Goal: Task Accomplishment & Management: Complete application form

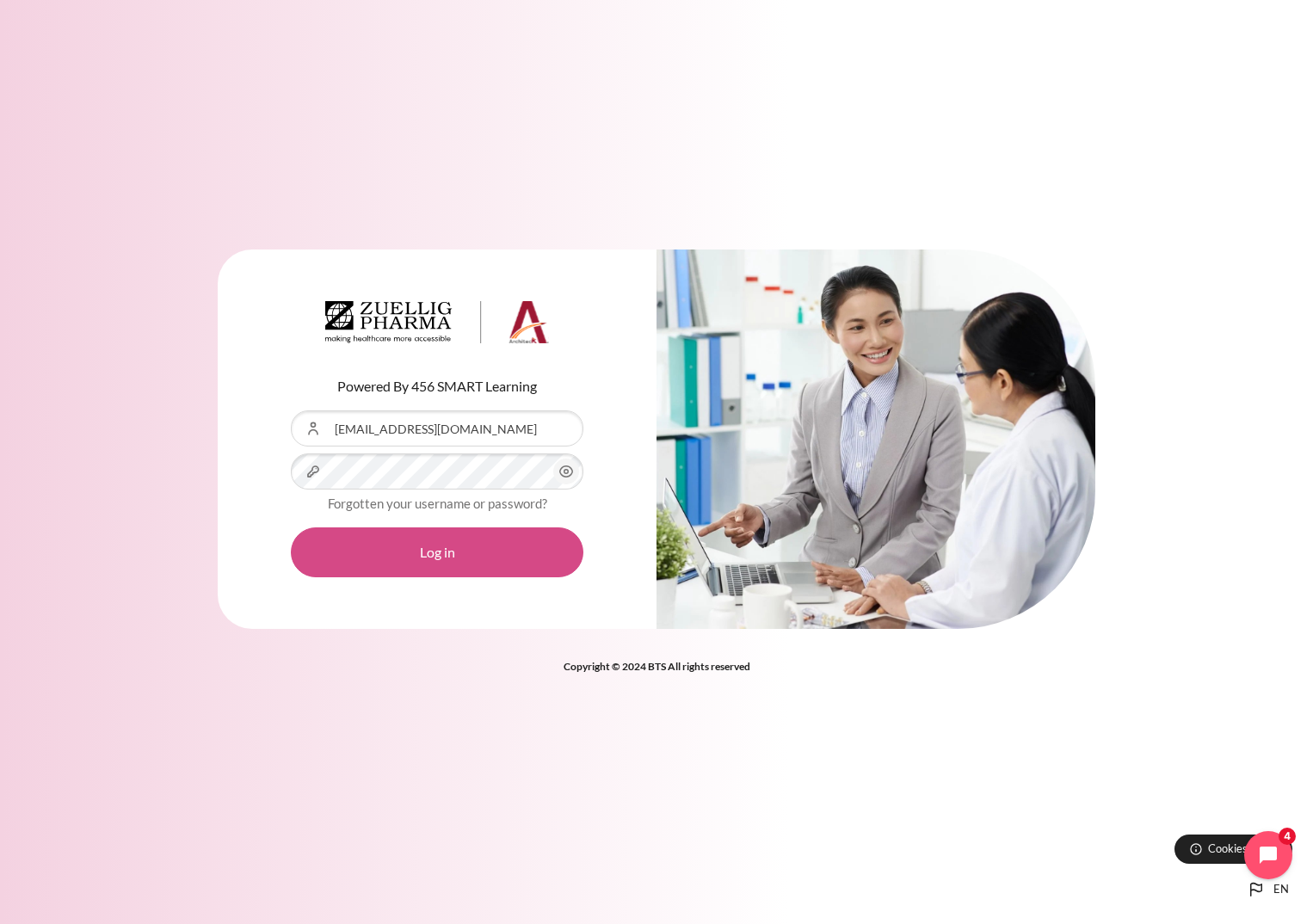
click at [426, 569] on button "Log in" at bounding box center [436, 553] width 292 height 50
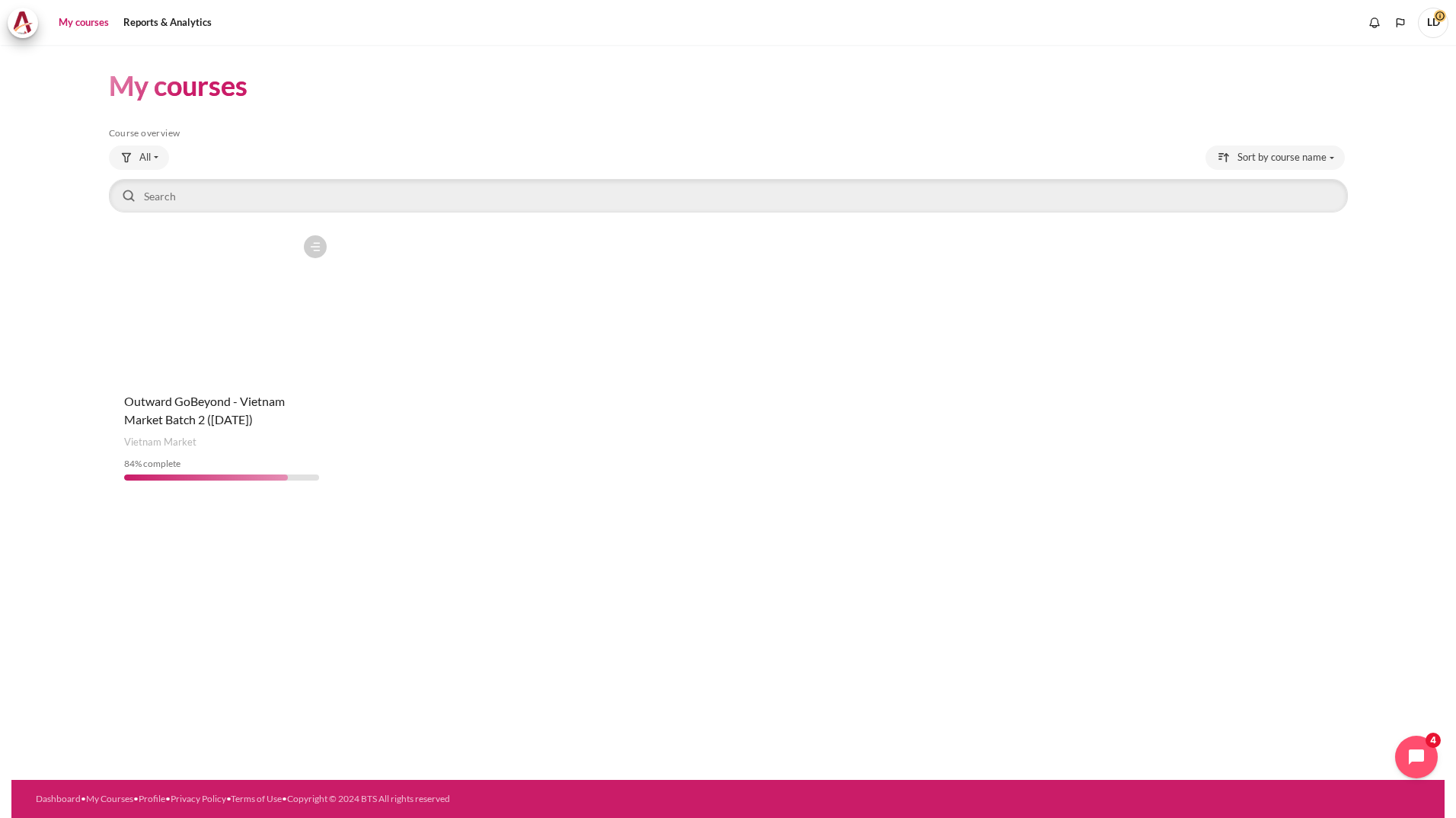
click at [196, 410] on h4 "Course name Outward GoBeyond - Vietnam Market Batch 2 ([DATE])" at bounding box center [222, 410] width 196 height 36
click at [193, 423] on span "Outward GoBeyond - Vietnam Market Batch 2 ([DATE])" at bounding box center [204, 410] width 161 height 33
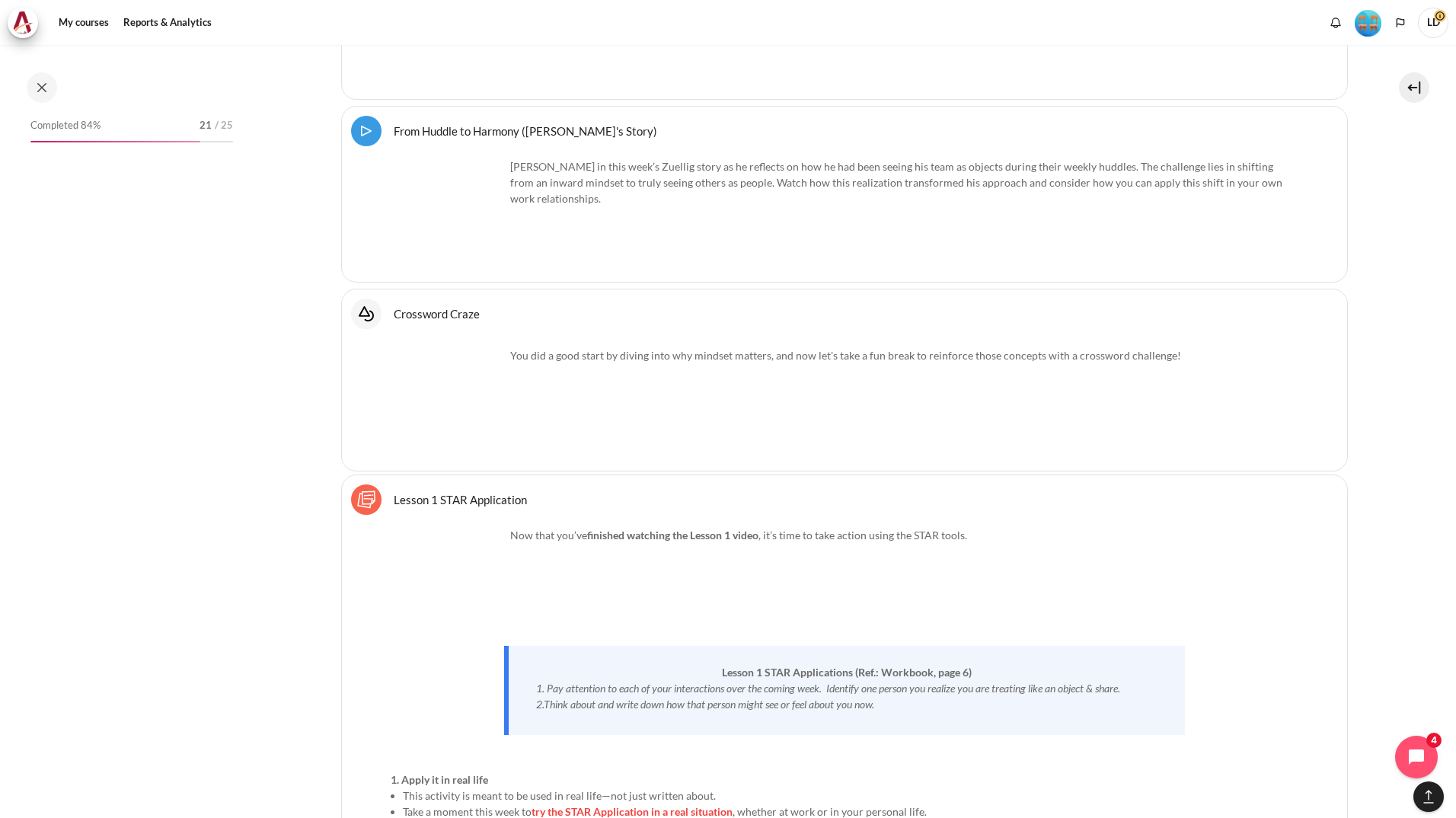
scroll to position [3013, 0]
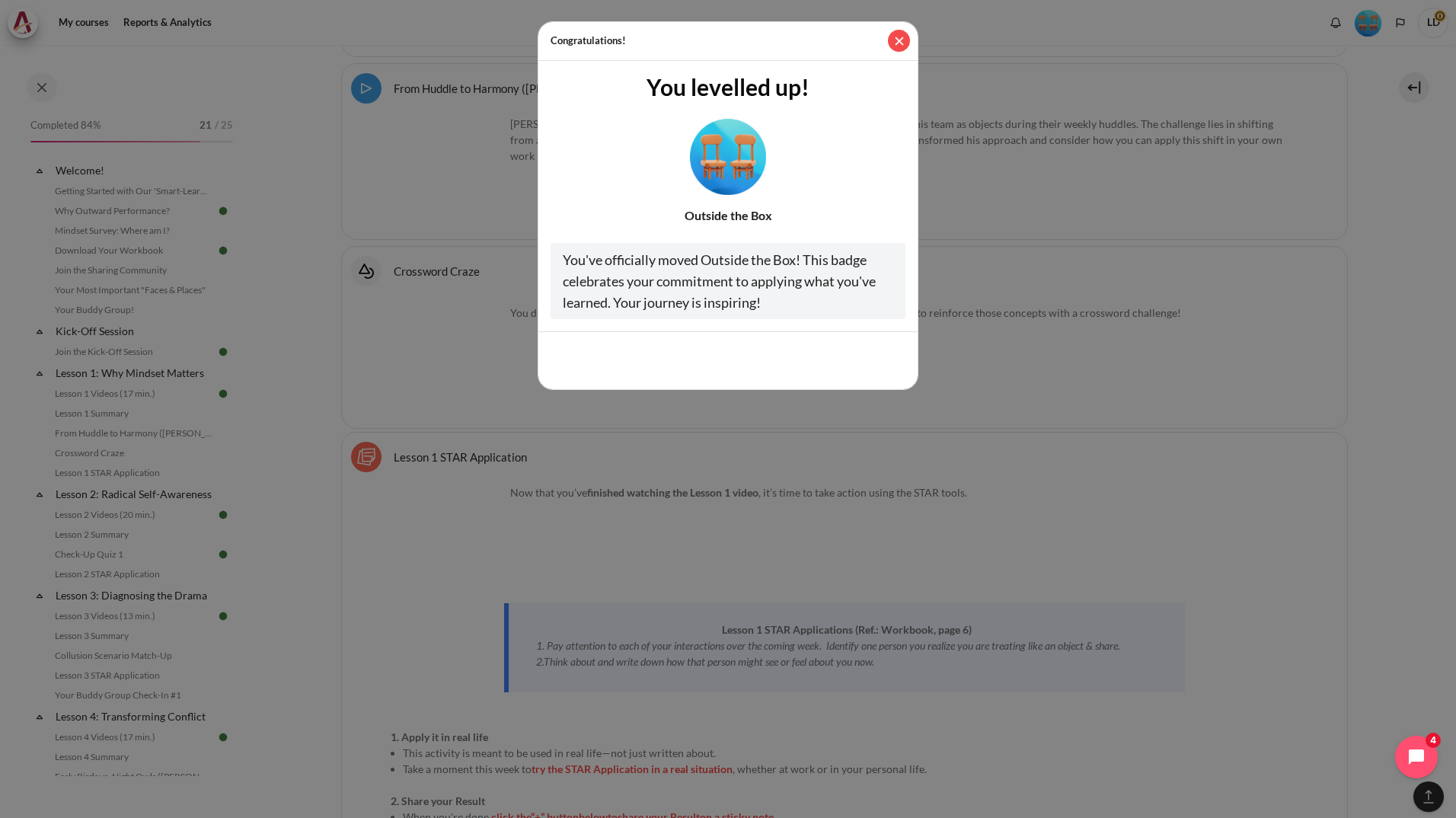
click at [905, 40] on button "Close" at bounding box center [898, 40] width 22 height 22
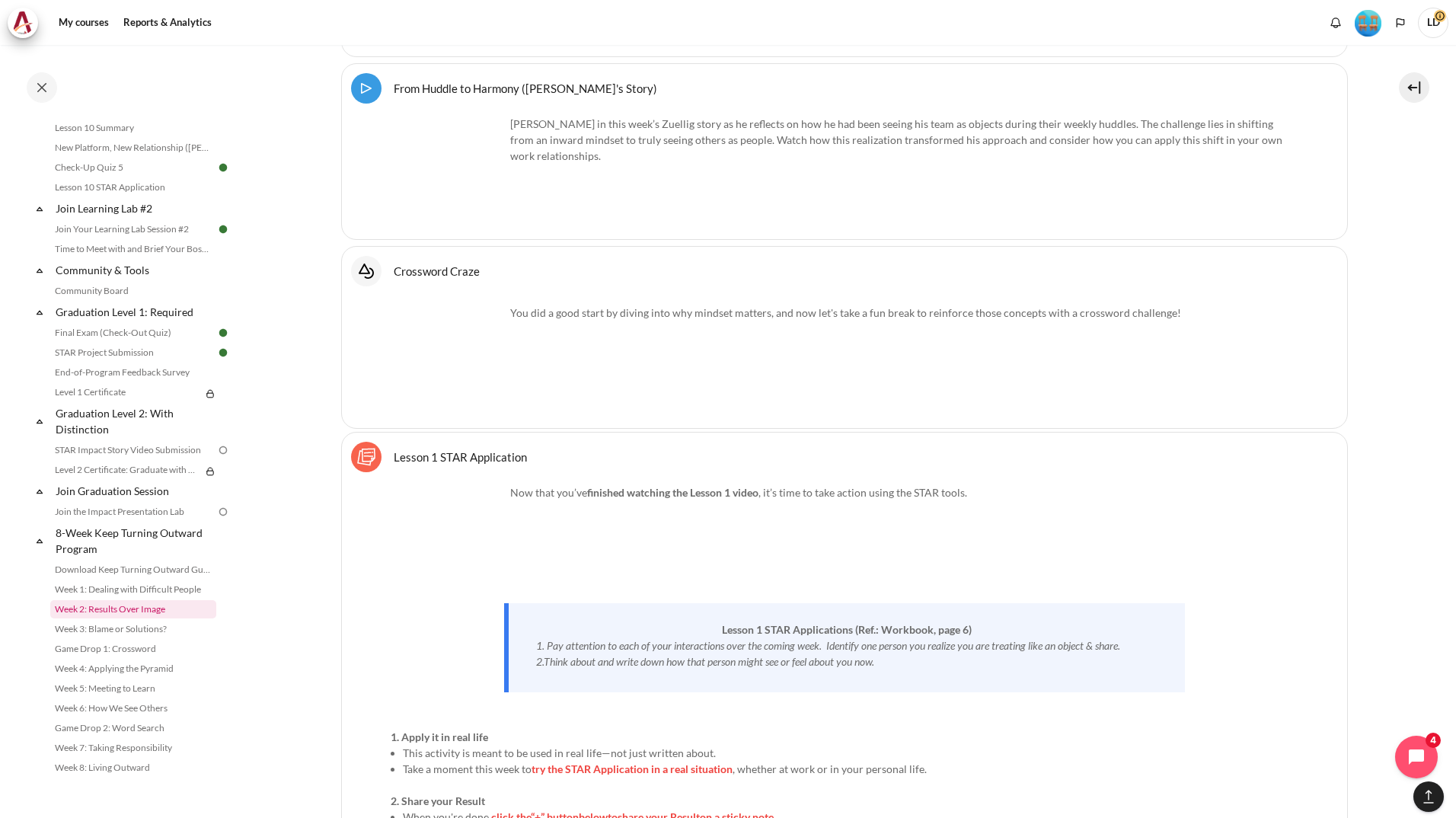
scroll to position [1504, 0]
click at [132, 449] on link "STAR Impact Story Video Submission" at bounding box center [133, 447] width 166 height 18
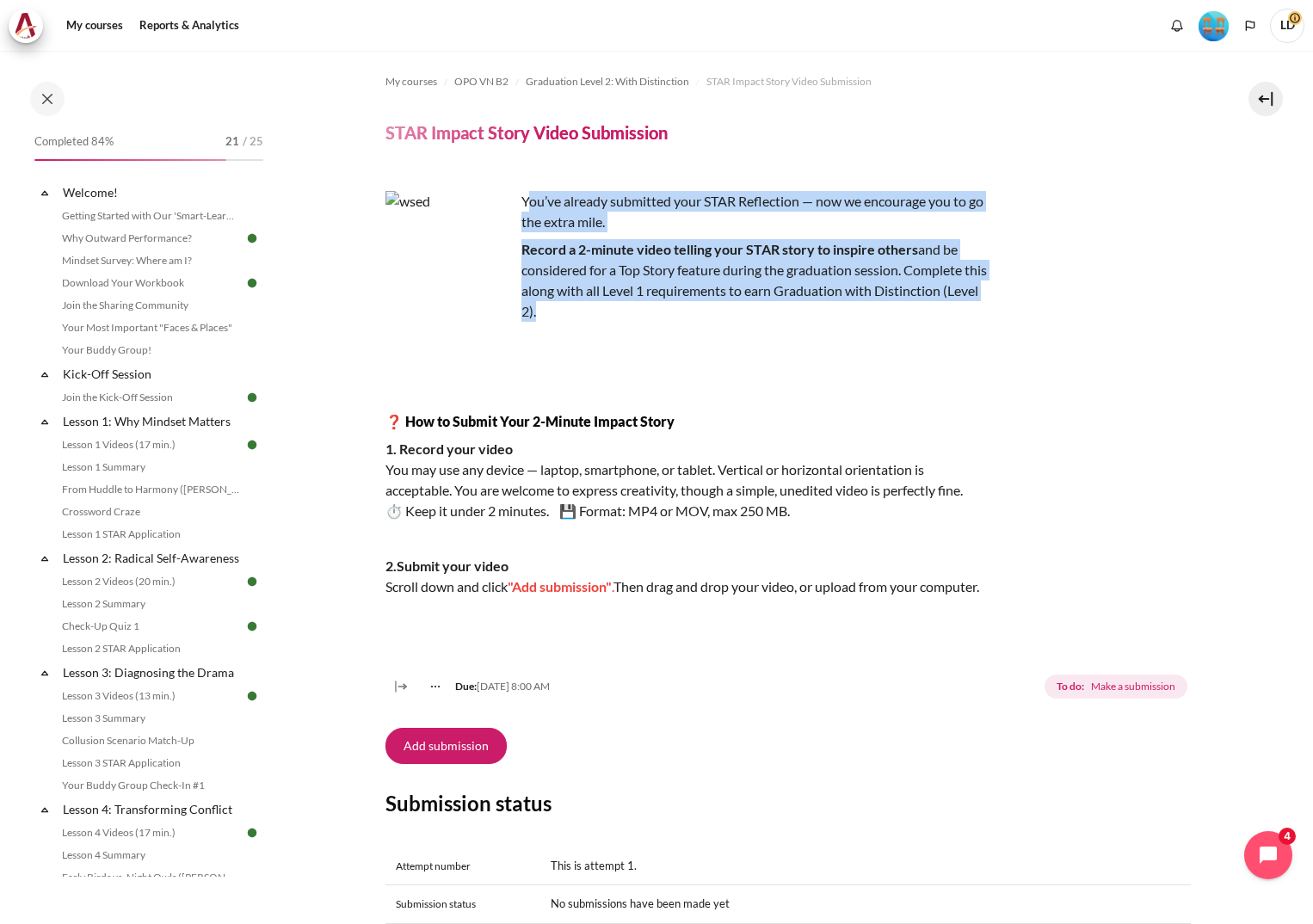
drag, startPoint x: 525, startPoint y: 199, endPoint x: 583, endPoint y: 303, distance: 119.1
click at [583, 303] on div "You’ve already submitted your STAR Reflection — now we encourage you to go the …" at bounding box center [686, 408] width 602 height 434
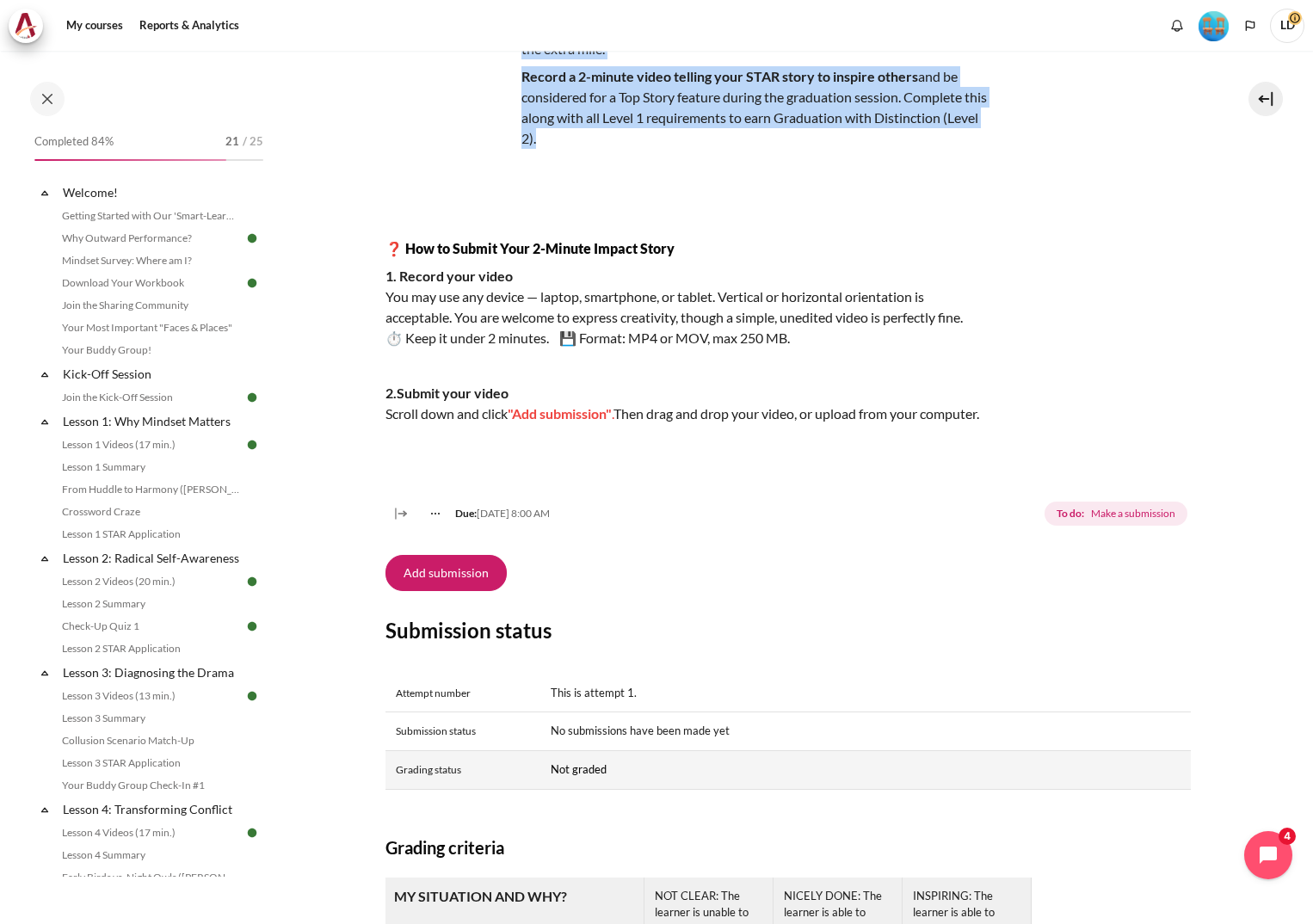
scroll to position [430, 0]
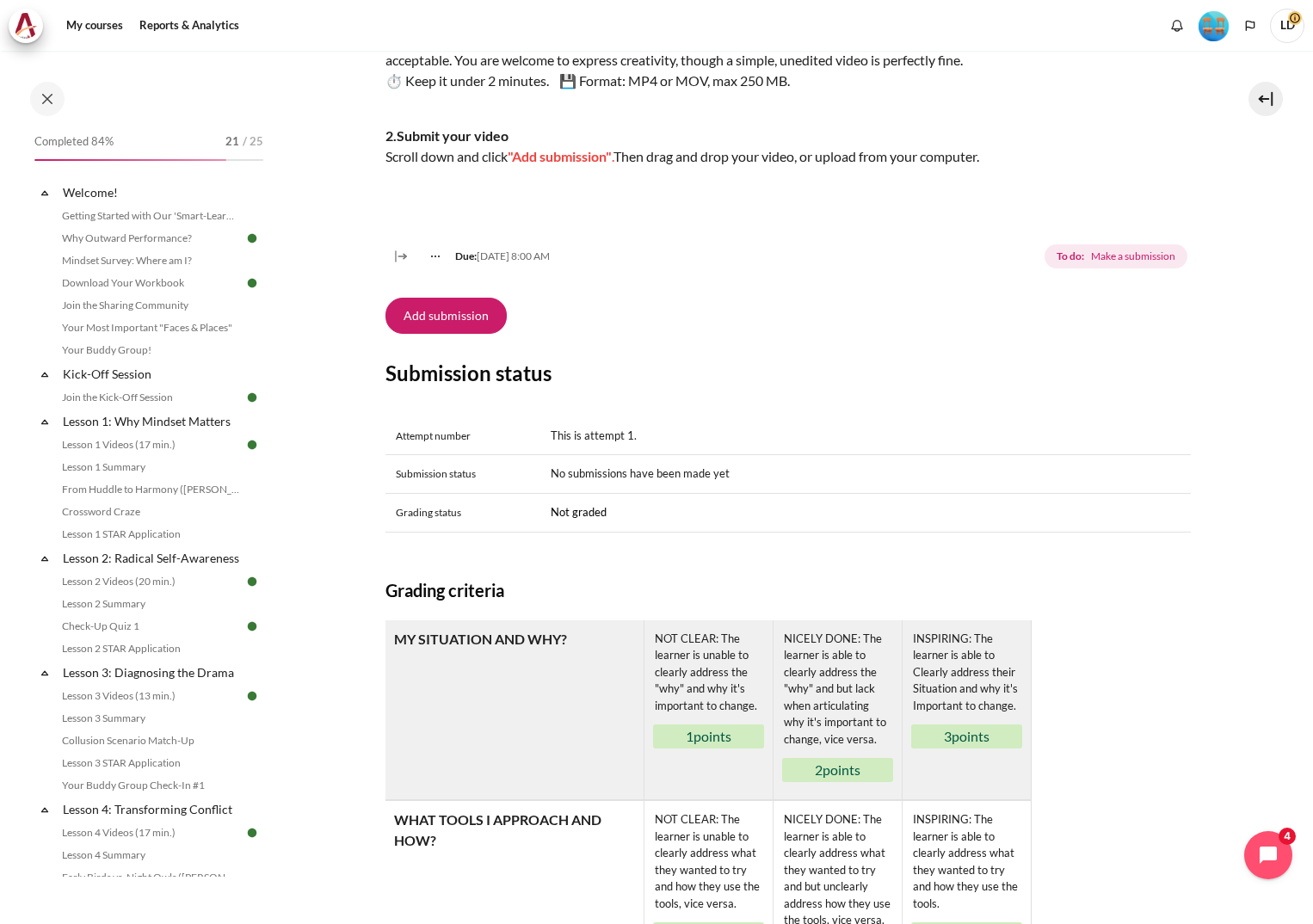
copy div "ou’ve already submitted your STAR Reflection — now we encourage you to go the e…"
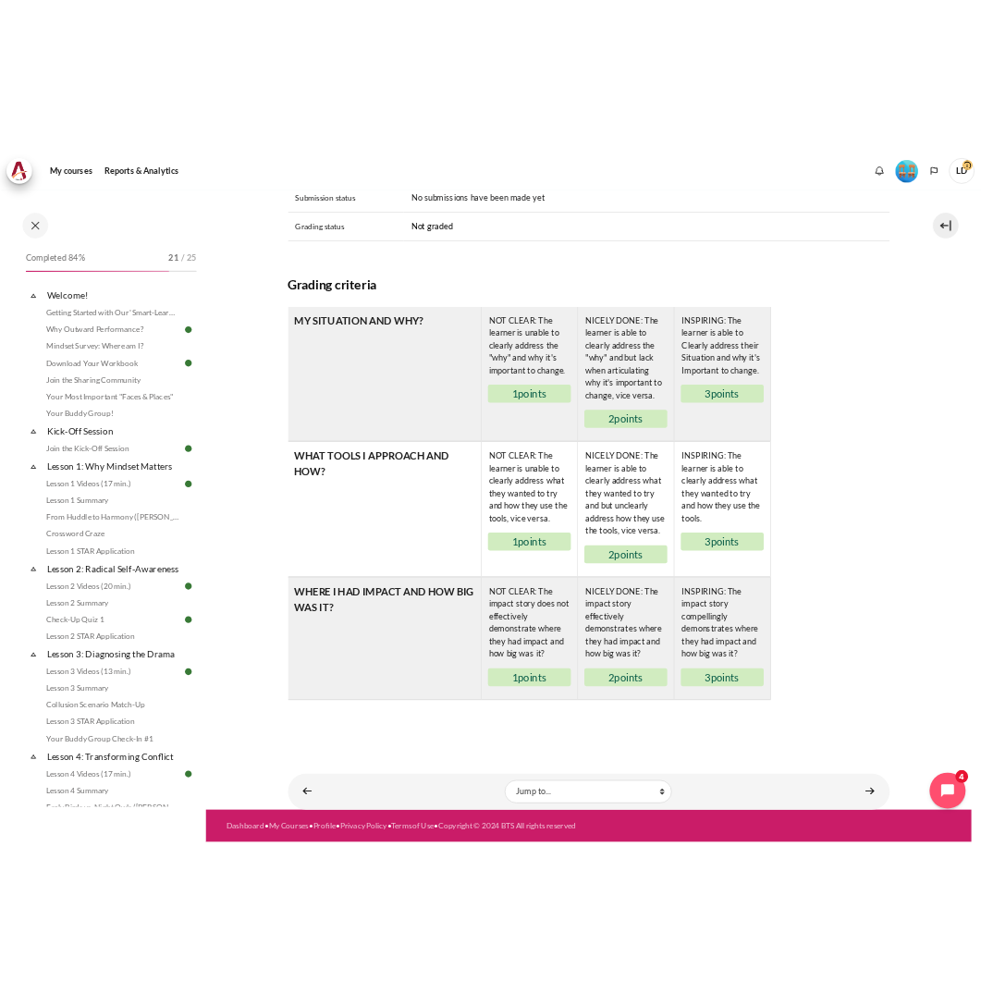
scroll to position [927, 0]
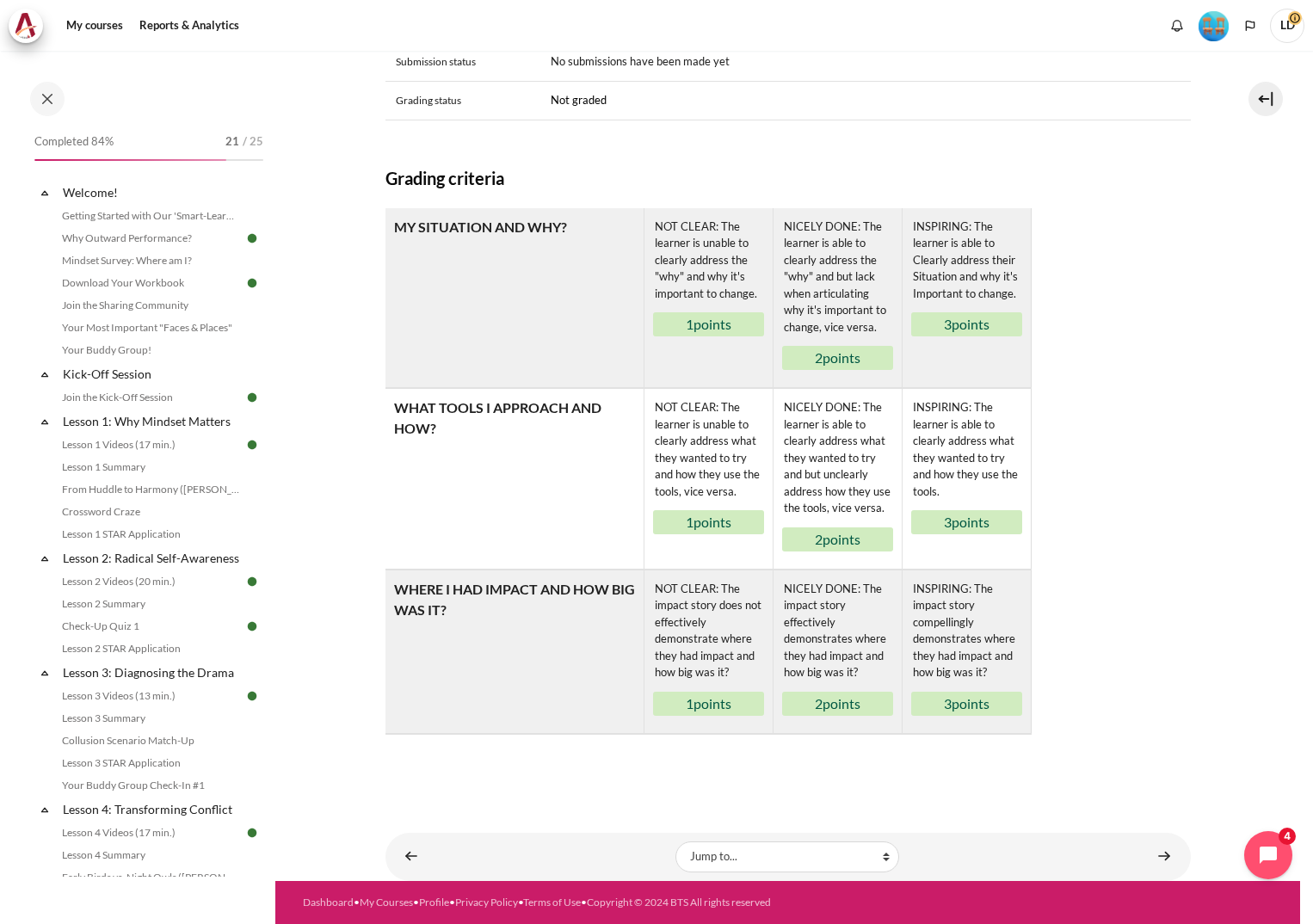
drag, startPoint x: 389, startPoint y: 181, endPoint x: 996, endPoint y: 689, distance: 791.5
click at [996, 689] on div "Submission status Attempt number This is attempt 1. Submission status No submis…" at bounding box center [787, 365] width 805 height 834
copy div "Grading criteria Rubric MY SITUATION AND WHY? NOT CLEAR: The learner is unable …"
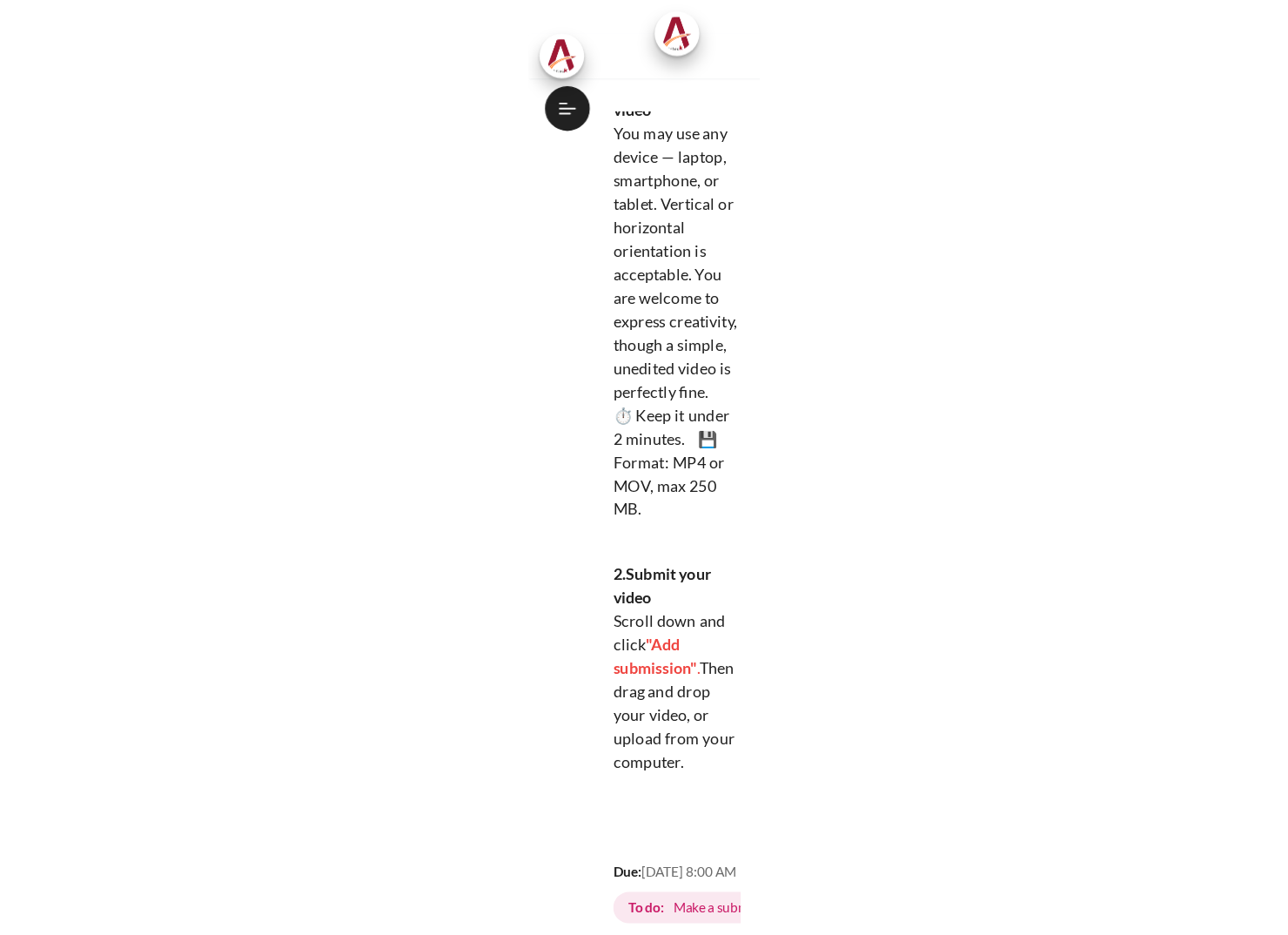
scroll to position [632, 0]
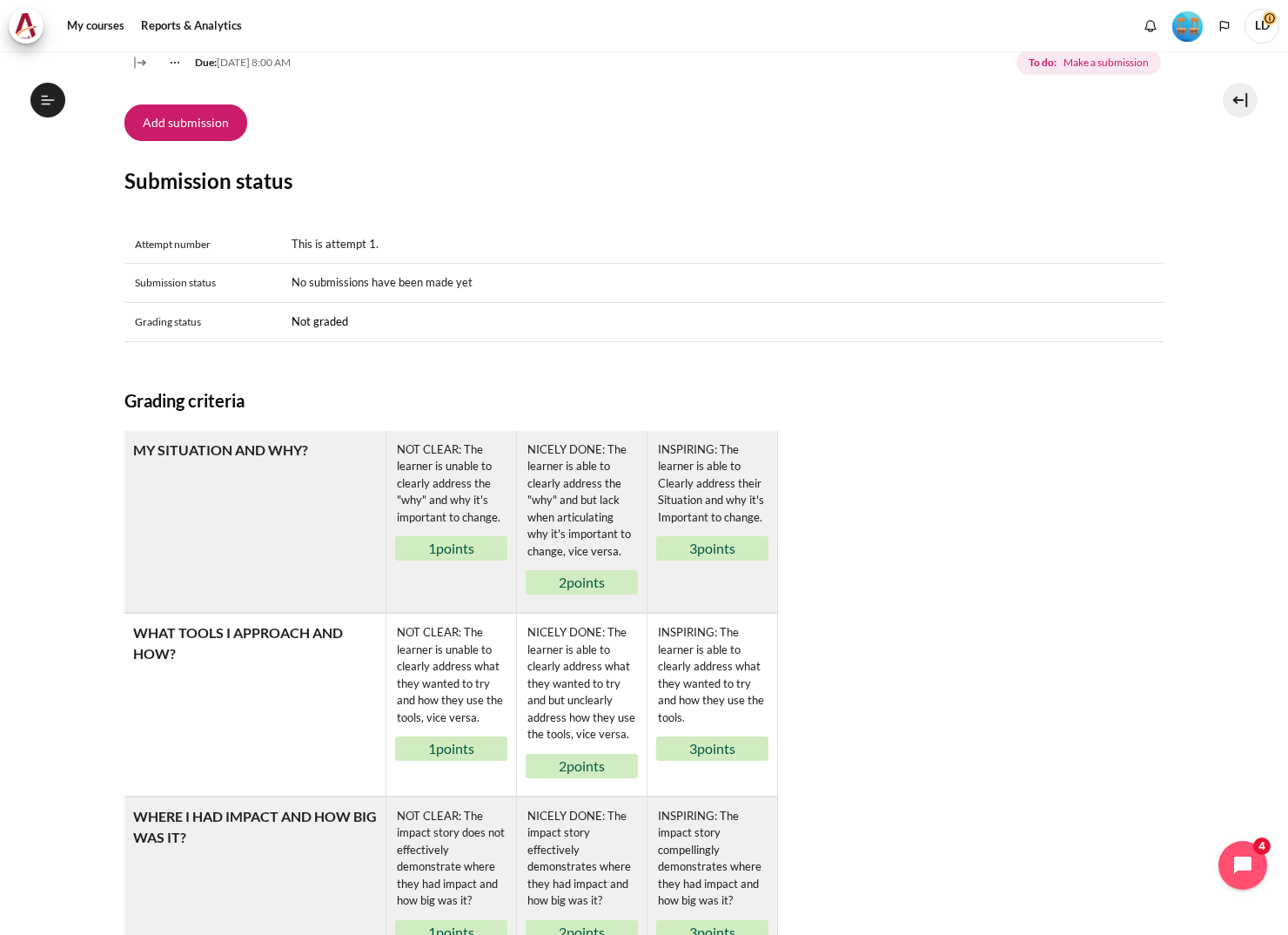
click at [949, 652] on table "Rubric MY SITUATION AND WHY? NOT CLEAR: The learner is unable to clearly addres…" at bounding box center [644, 698] width 1040 height 533
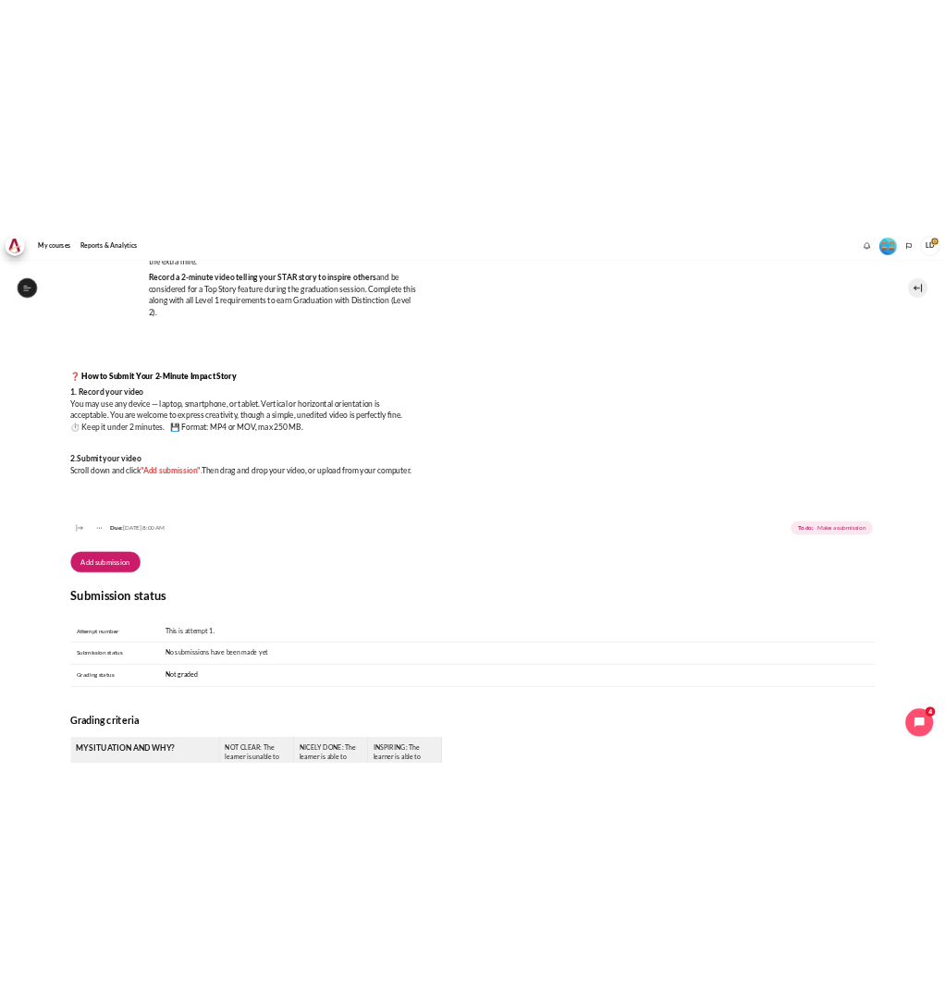
scroll to position [185, 0]
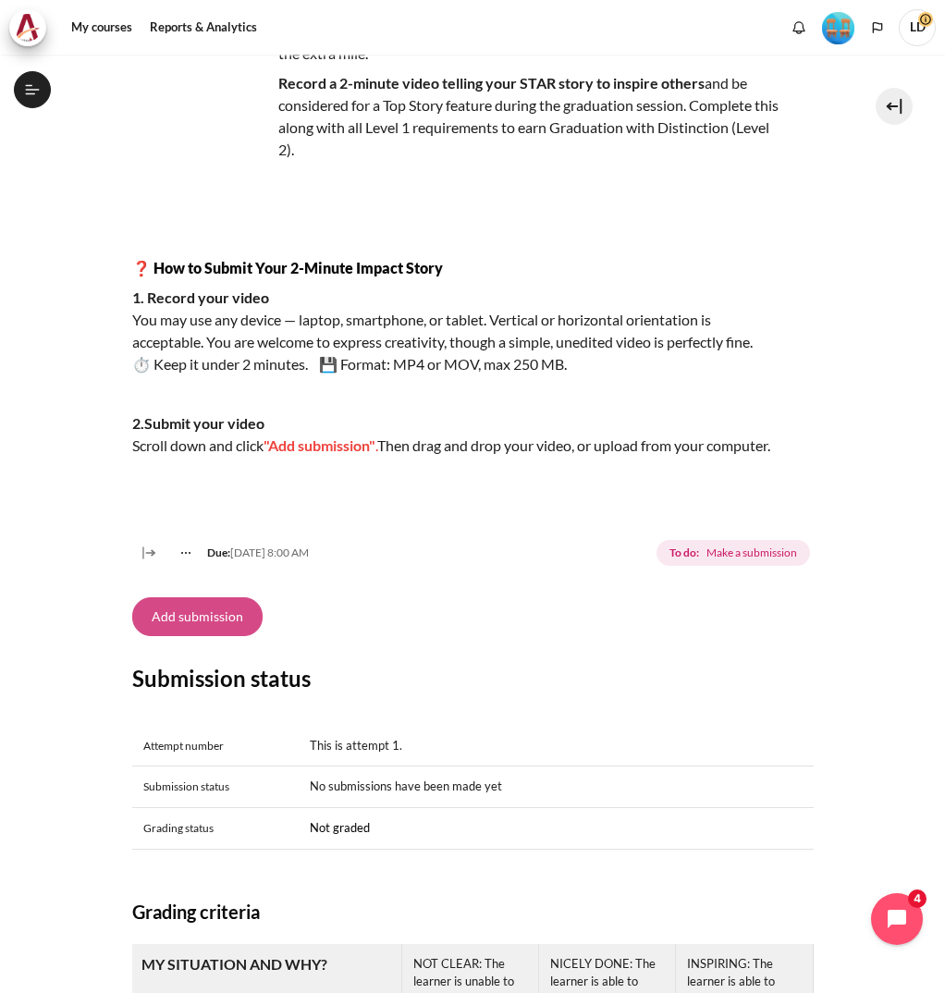
click at [215, 636] on button "Add submission" at bounding box center [197, 616] width 130 height 39
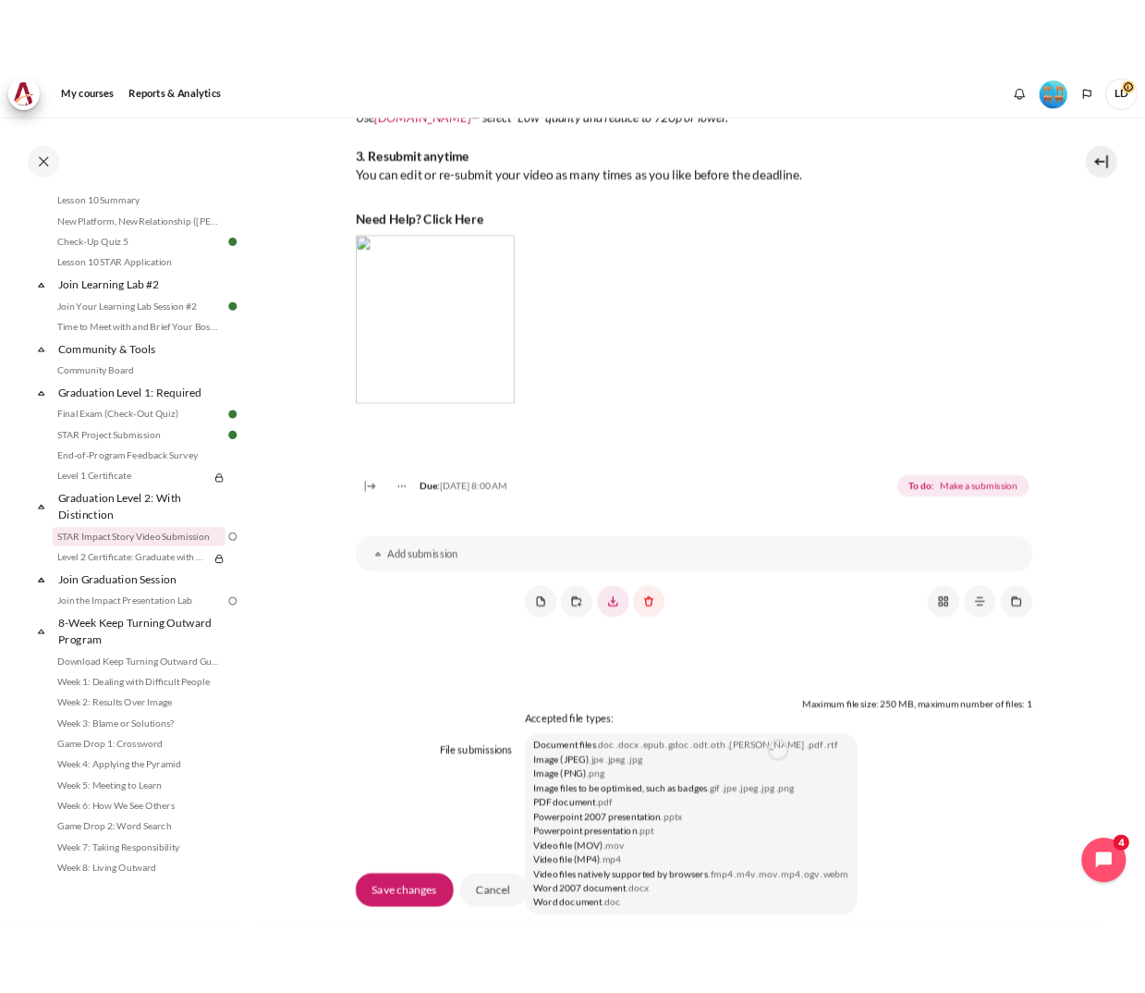
scroll to position [1279, 0]
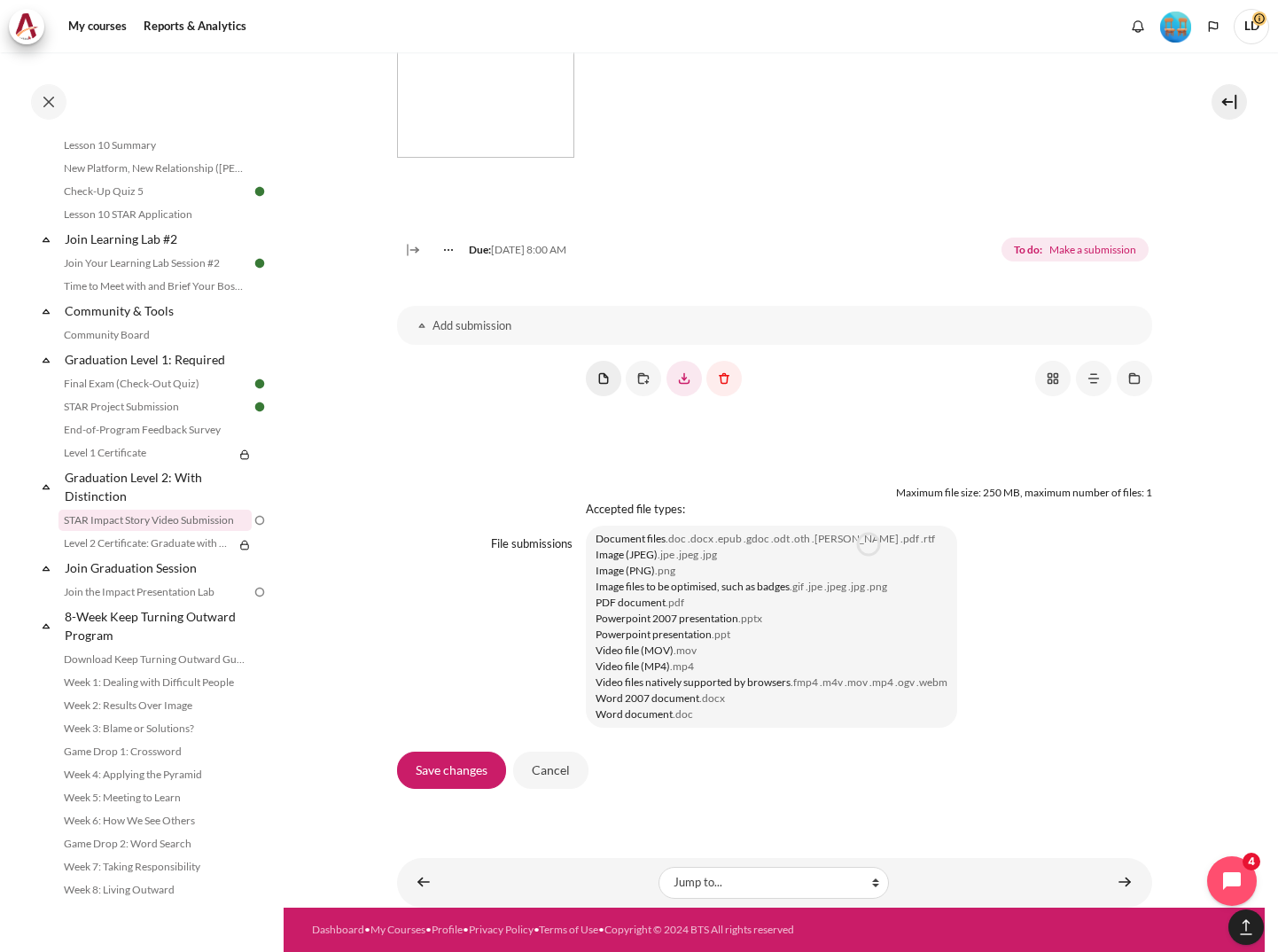
click at [610, 365] on link "Content" at bounding box center [603, 378] width 35 height 35
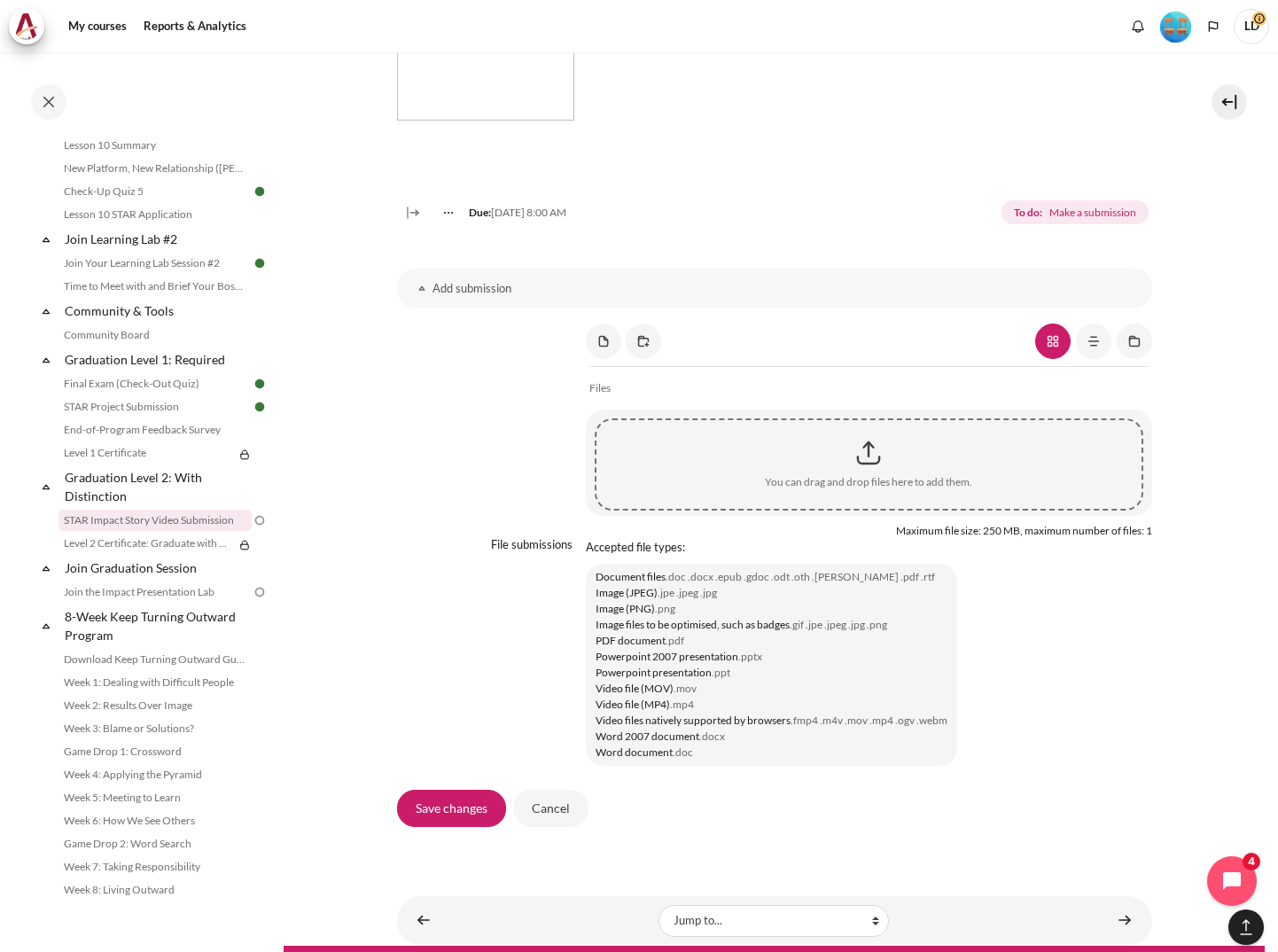
drag, startPoint x: 853, startPoint y: 484, endPoint x: 755, endPoint y: 504, distance: 100.0
click at [755, 504] on div "You can drag and drop files here to add them." at bounding box center [869, 464] width 548 height 92
click at [867, 476] on div "Content" at bounding box center [869, 453] width 546 height 44
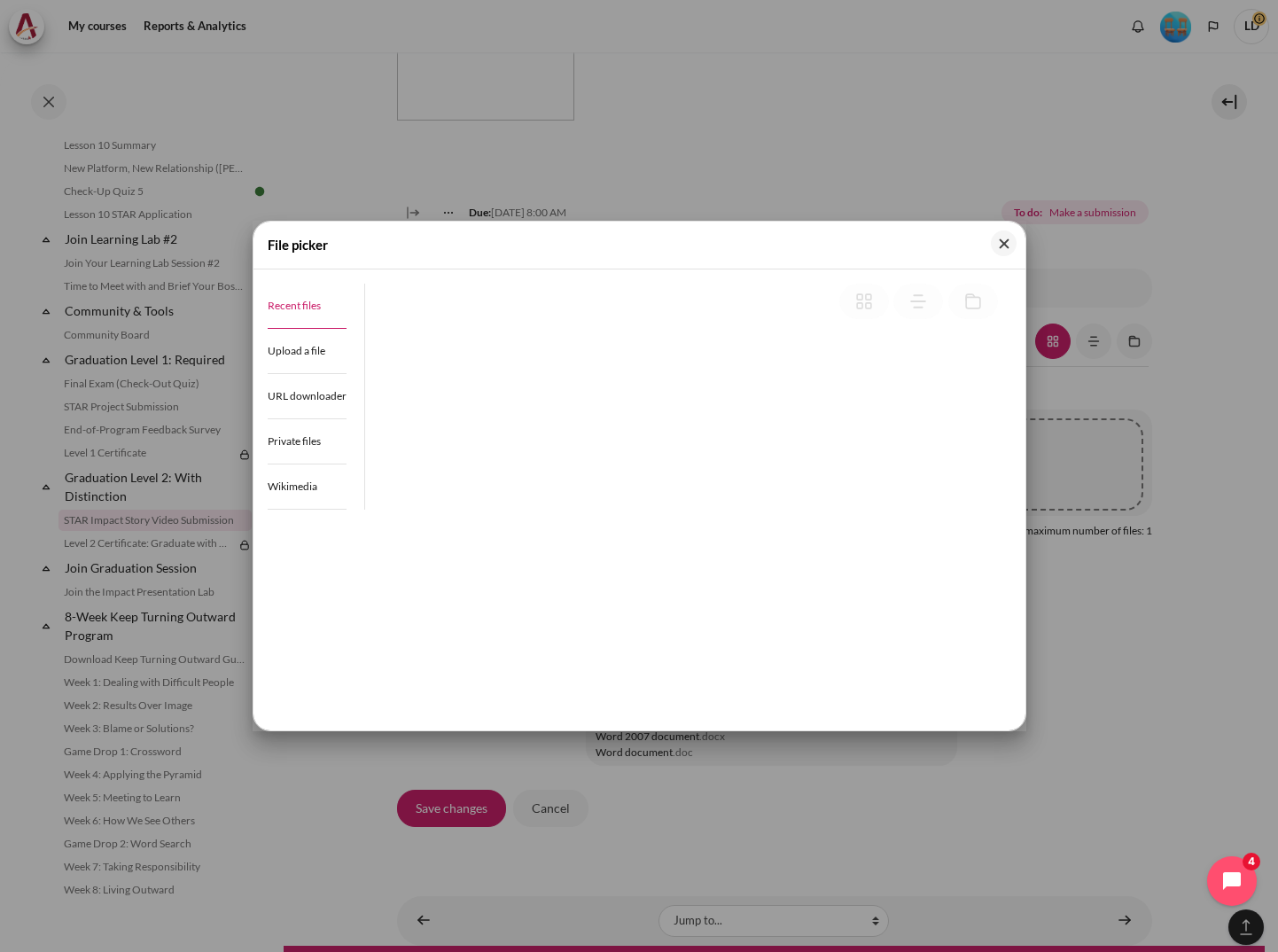
click at [327, 307] on link "Recent files" at bounding box center [307, 306] width 79 height 45
click at [975, 305] on link at bounding box center [973, 301] width 50 height 35
click at [975, 303] on link at bounding box center [973, 301] width 50 height 35
click at [1004, 252] on button "Close" at bounding box center [1004, 243] width 26 height 26
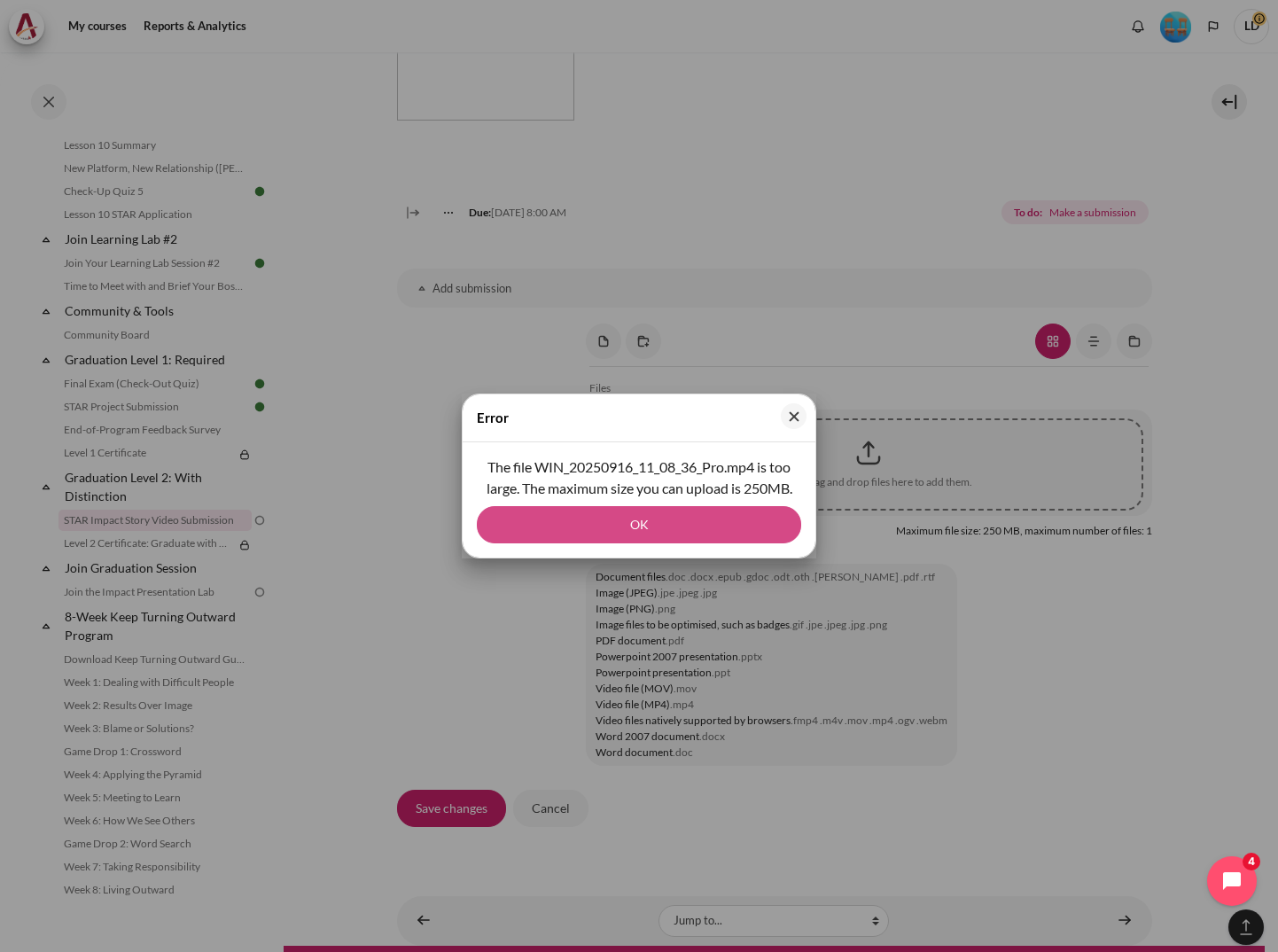
click at [629, 534] on button "OK" at bounding box center [639, 524] width 324 height 37
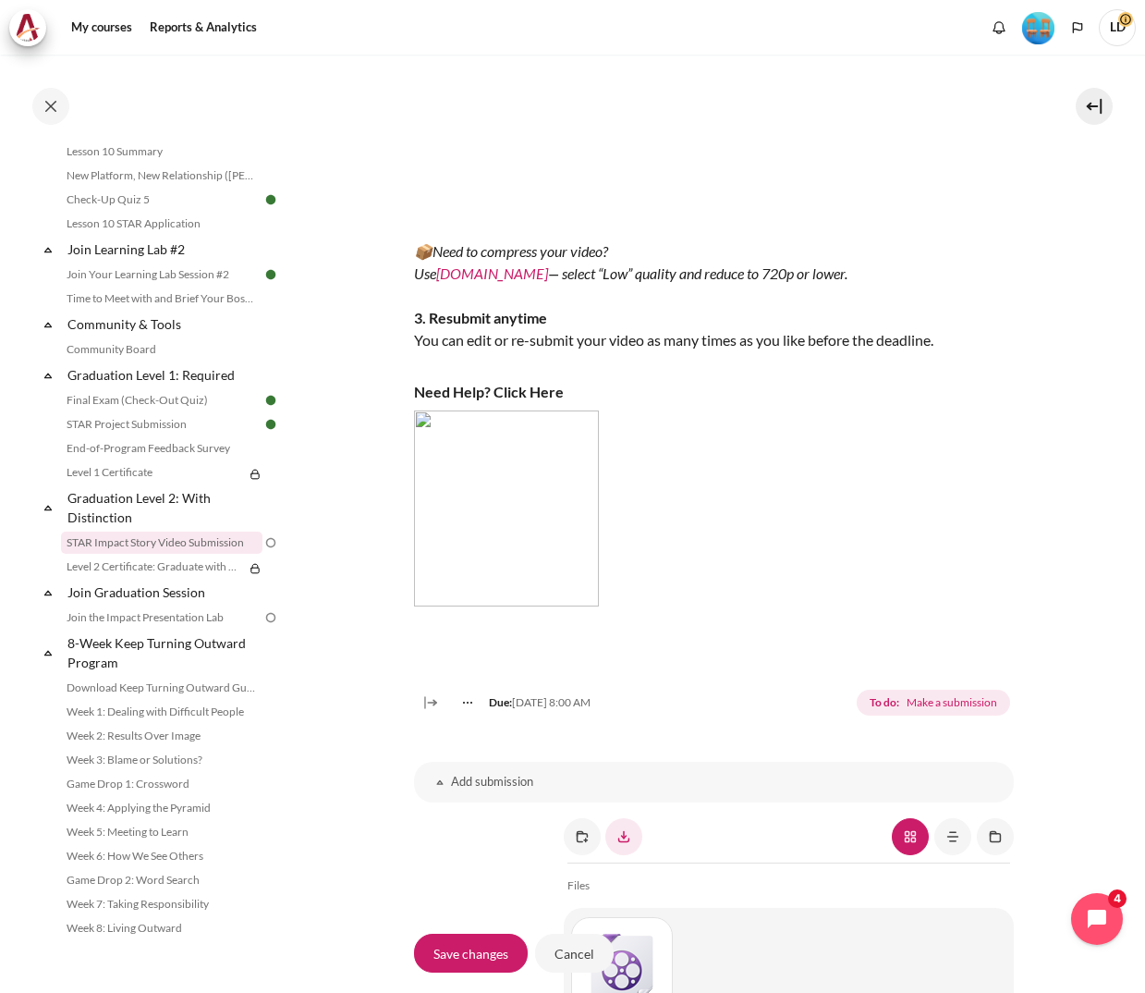
scroll to position [1307, 0]
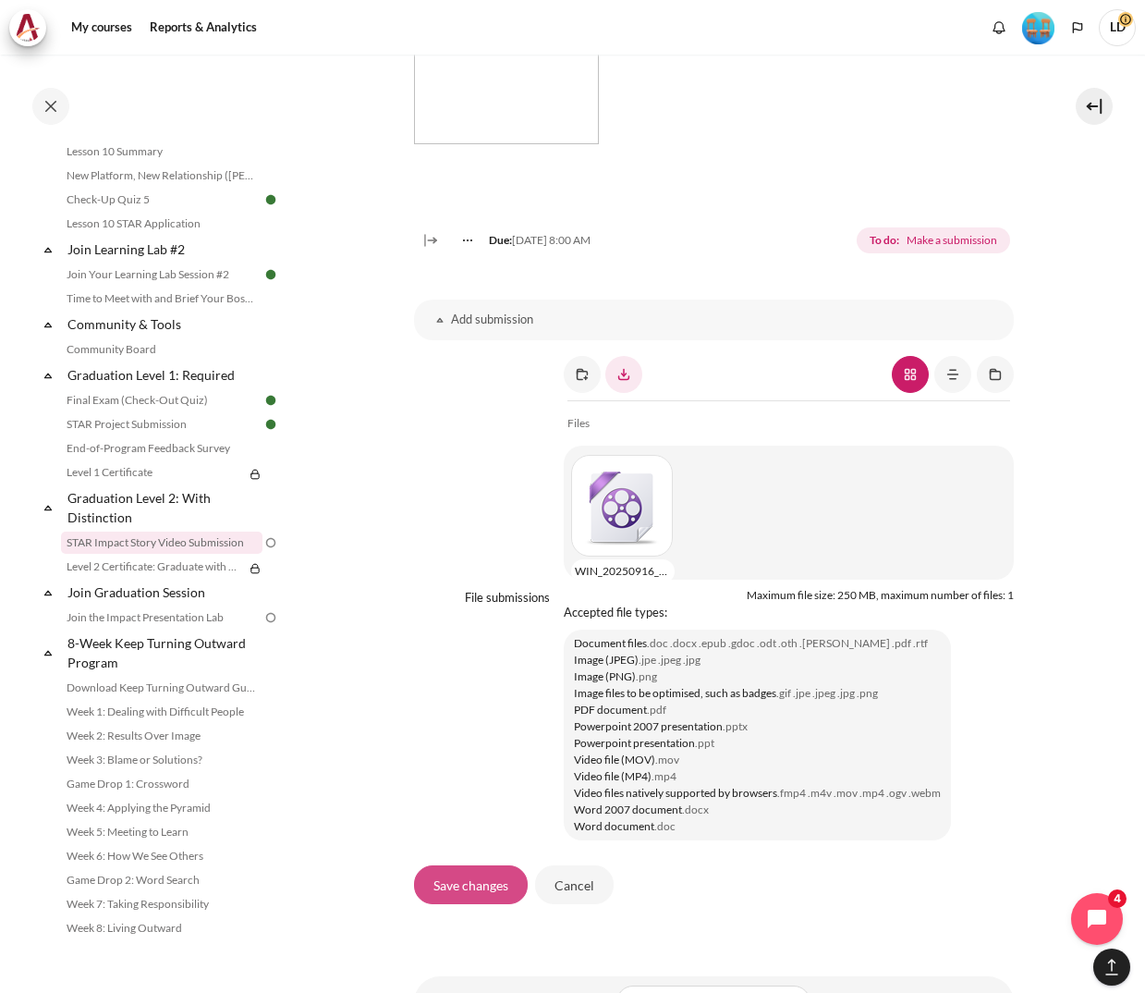
click at [454, 877] on input "Save changes" at bounding box center [471, 884] width 114 height 39
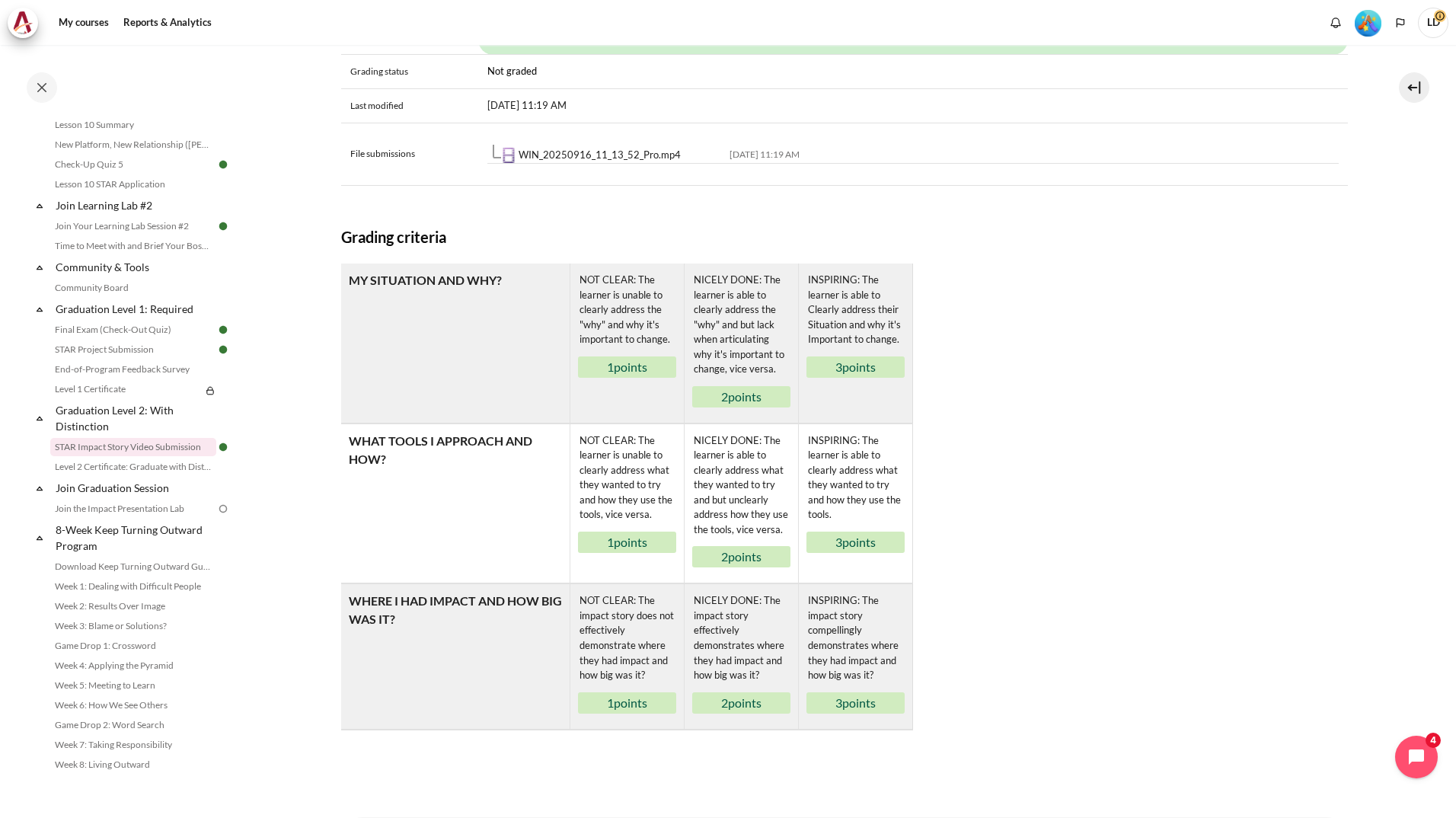
scroll to position [860, 0]
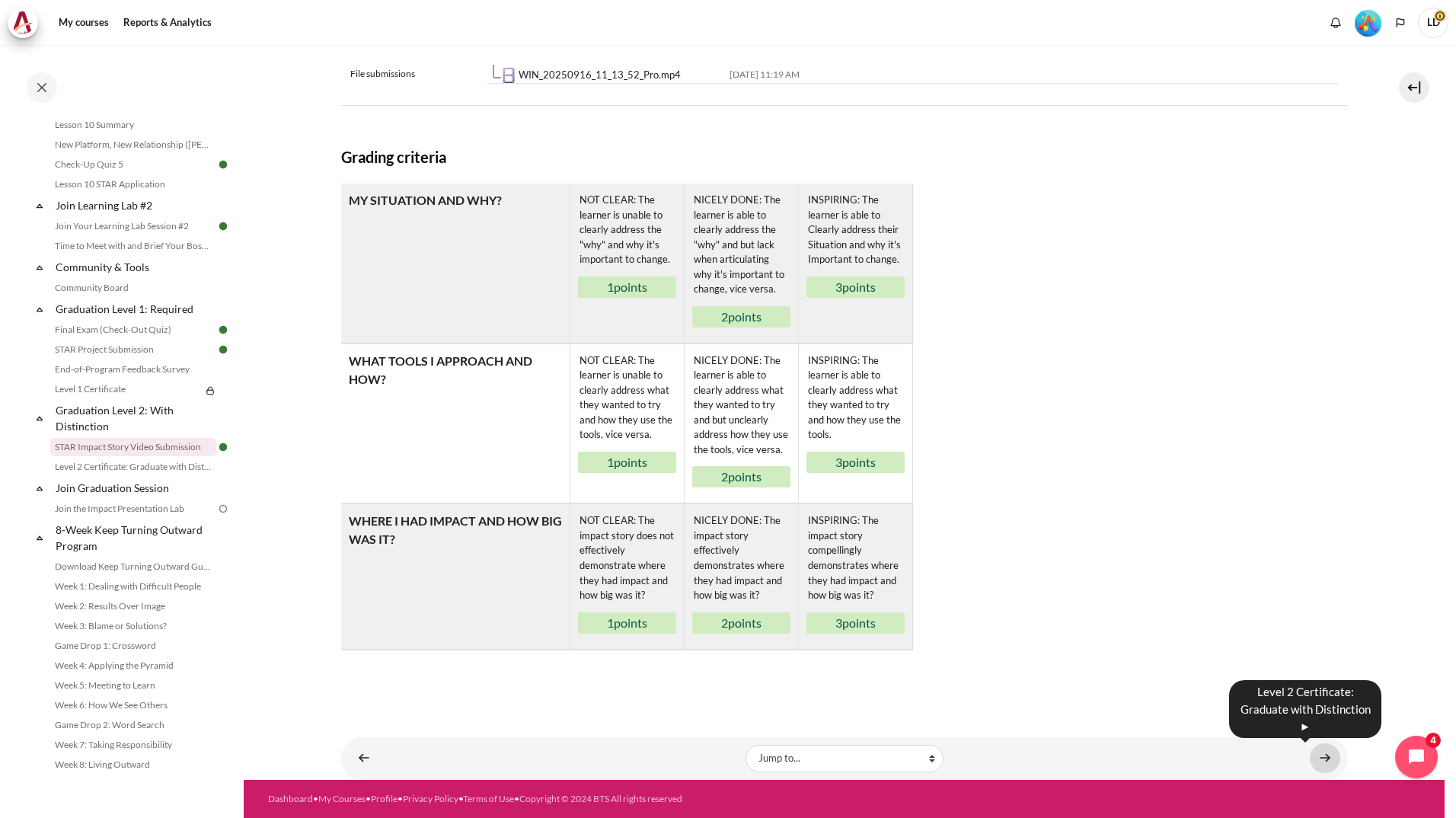
click at [943, 761] on link "Content" at bounding box center [1324, 758] width 30 height 30
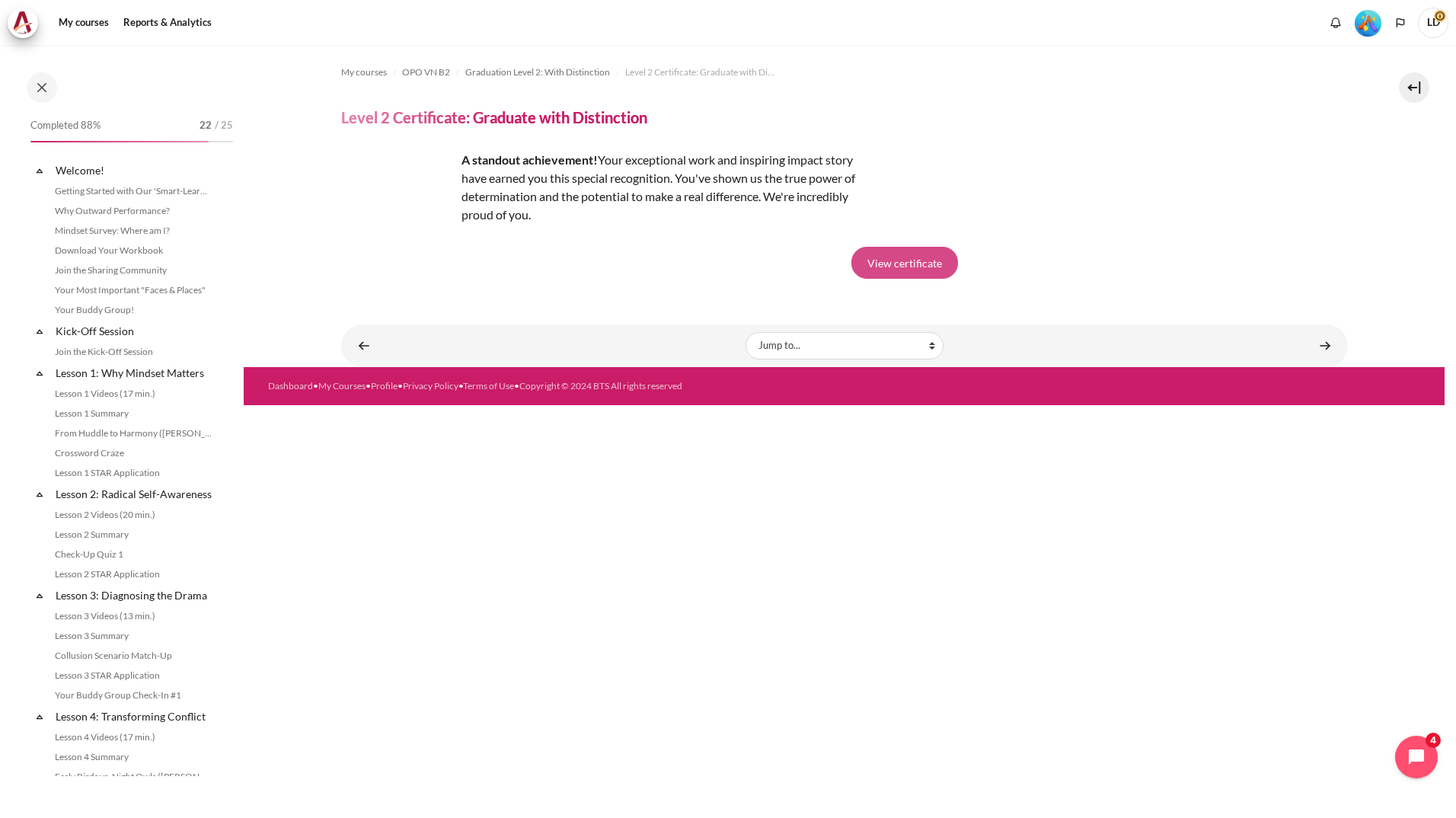
scroll to position [1504, 0]
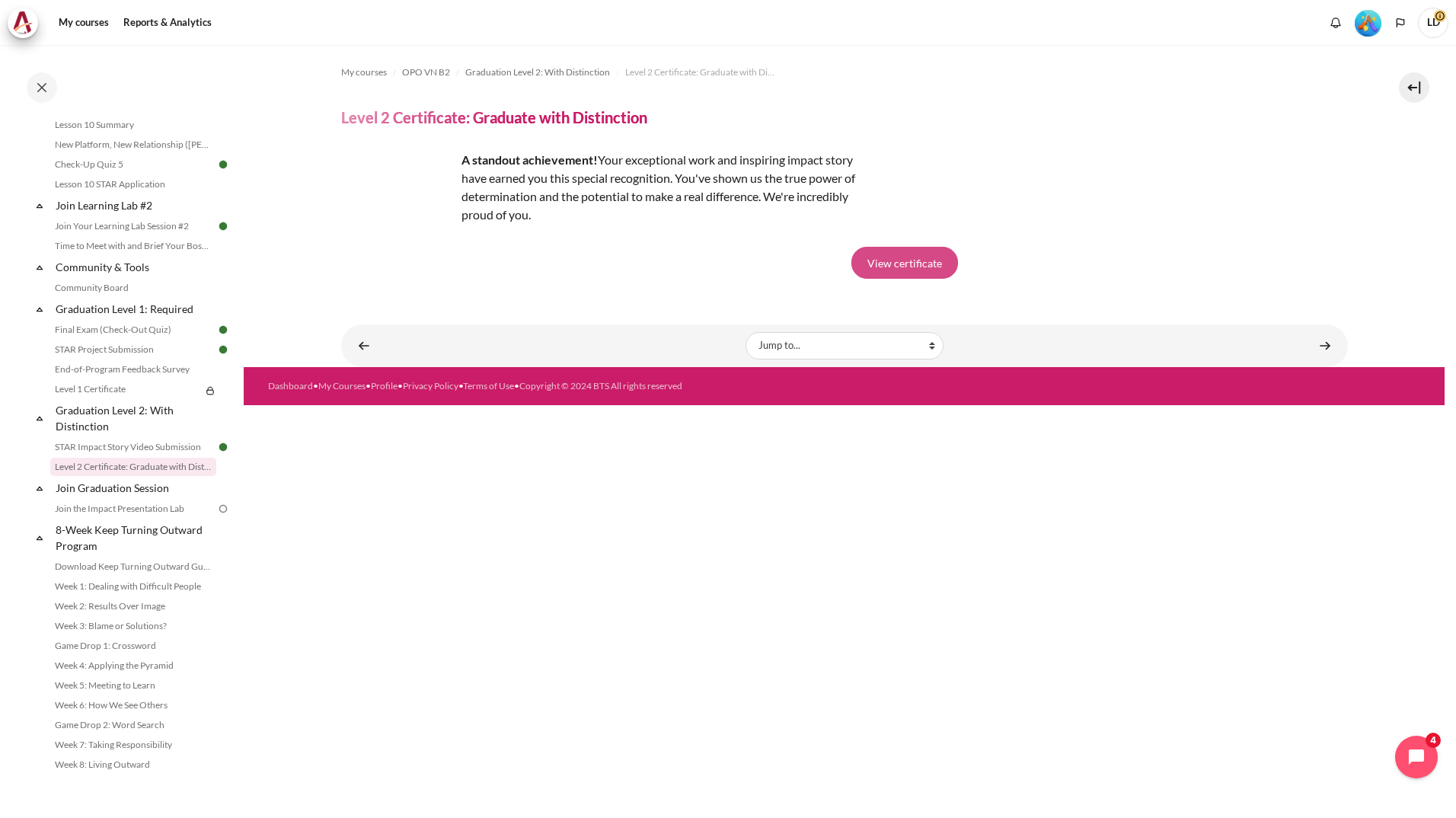
click at [915, 269] on link "View certificate" at bounding box center [904, 263] width 106 height 32
